Goal: Task Accomplishment & Management: Manage account settings

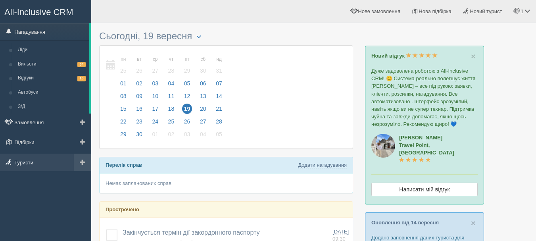
click at [32, 162] on link "Туристи" at bounding box center [45, 162] width 91 height 17
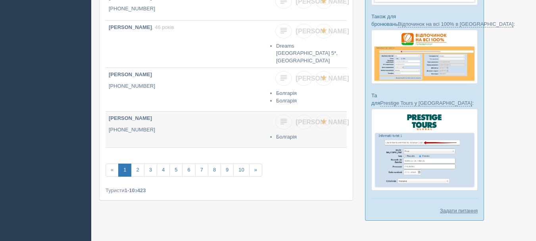
scroll to position [334, 0]
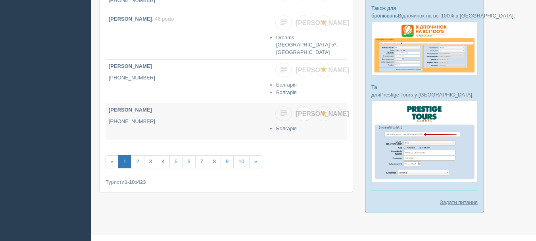
click at [308, 110] on link "Я" at bounding box center [304, 113] width 17 height 15
checkbox input "true"
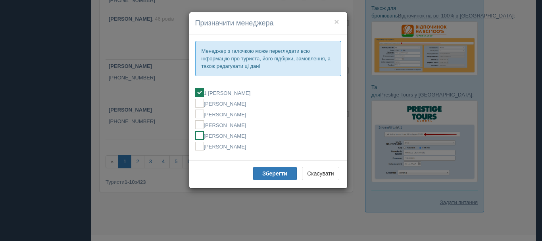
click at [250, 137] on label "[PERSON_NAME]" at bounding box center [268, 135] width 146 height 9
checkbox input "false"
checkbox input "true"
click at [266, 173] on b "Зберегти" at bounding box center [274, 173] width 25 height 6
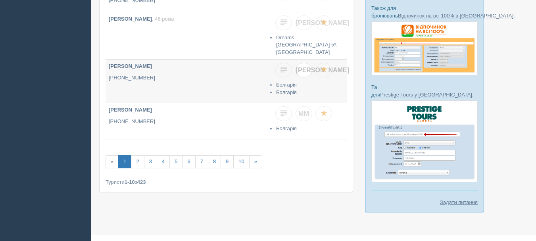
click at [303, 67] on link "Я" at bounding box center [304, 70] width 17 height 15
checkbox input "true"
checkbox input "false"
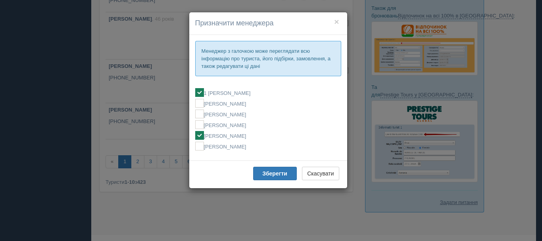
click at [244, 135] on label "[PERSON_NAME]" at bounding box center [268, 135] width 146 height 9
checkbox input "false"
checkbox input "true"
click at [267, 173] on b "Зберегти" at bounding box center [274, 173] width 25 height 6
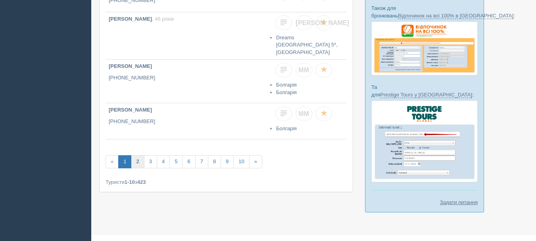
click at [136, 155] on link "2" at bounding box center [137, 161] width 13 height 13
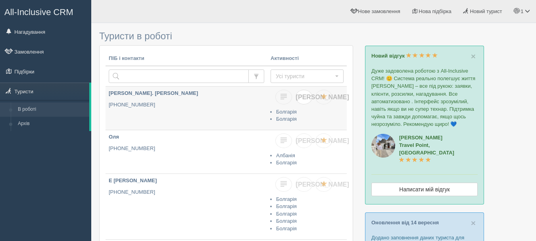
click at [303, 98] on span "[PERSON_NAME]" at bounding box center [322, 97] width 53 height 7
checkbox input "true"
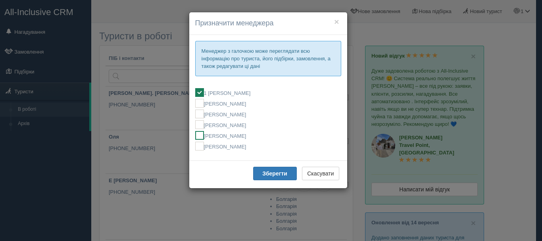
click at [250, 137] on label "[PERSON_NAME]" at bounding box center [268, 135] width 146 height 9
checkbox input "false"
checkbox input "true"
click at [258, 169] on button "Зберегти" at bounding box center [275, 173] width 44 height 13
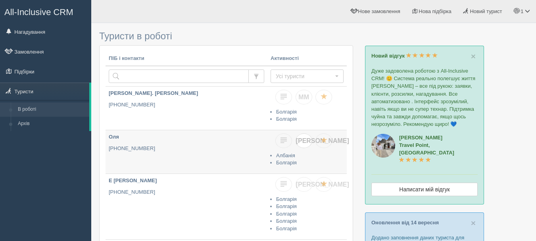
click at [304, 143] on span "[PERSON_NAME]" at bounding box center [322, 140] width 53 height 7
checkbox input "true"
checkbox input "false"
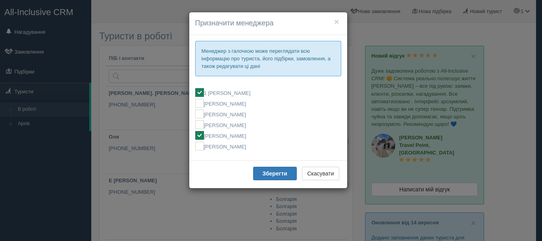
click at [238, 136] on label "[PERSON_NAME]" at bounding box center [268, 135] width 146 height 9
checkbox input "false"
checkbox input "true"
click at [261, 172] on button "Зберегти" at bounding box center [275, 173] width 44 height 13
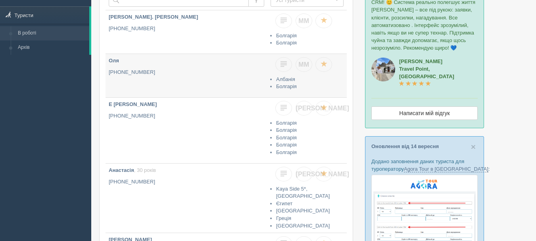
scroll to position [79, 0]
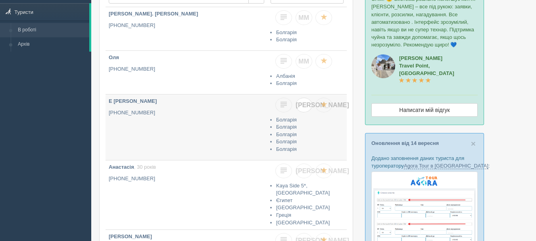
click at [305, 107] on span "[PERSON_NAME]" at bounding box center [322, 105] width 53 height 7
checkbox input "true"
checkbox input "false"
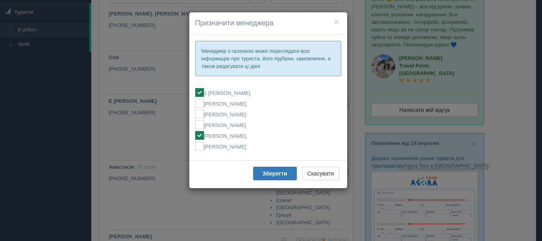
click at [233, 137] on label "[PERSON_NAME]" at bounding box center [268, 135] width 146 height 9
checkbox input "false"
checkbox input "true"
click at [261, 175] on button "Зберегти" at bounding box center [275, 173] width 44 height 13
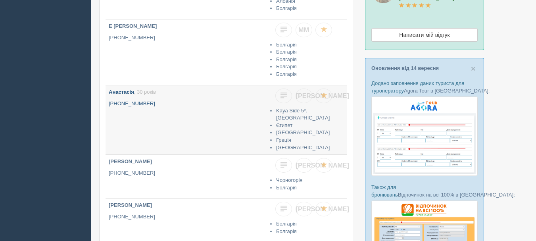
scroll to position [159, 0]
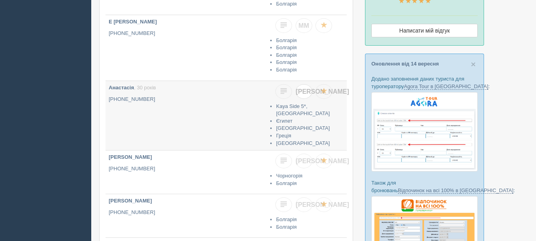
click at [305, 94] on span "[PERSON_NAME]" at bounding box center [322, 91] width 53 height 7
checkbox input "true"
checkbox input "false"
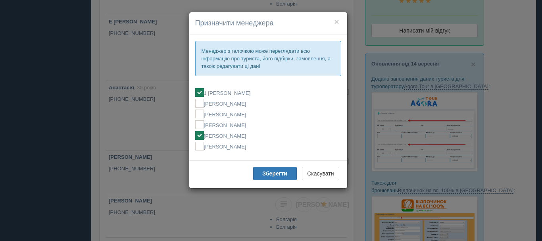
click at [243, 137] on label "[PERSON_NAME]" at bounding box center [268, 135] width 146 height 9
checkbox input "false"
checkbox input "true"
click at [265, 176] on b "Зберегти" at bounding box center [274, 173] width 25 height 6
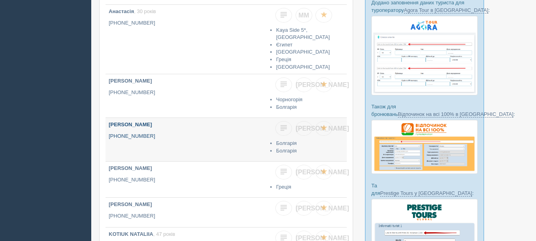
scroll to position [238, 0]
